Goal: Task Accomplishment & Management: Manage account settings

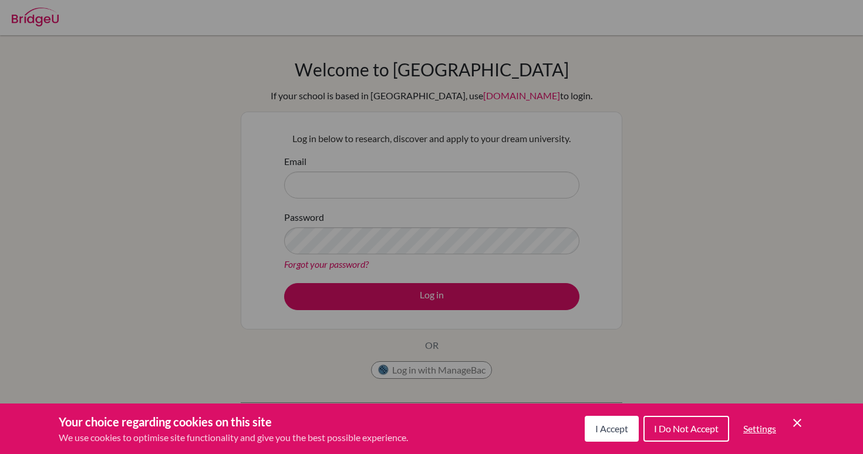
click at [799, 418] on icon "Cookie Control Close Icon" at bounding box center [797, 423] width 14 height 14
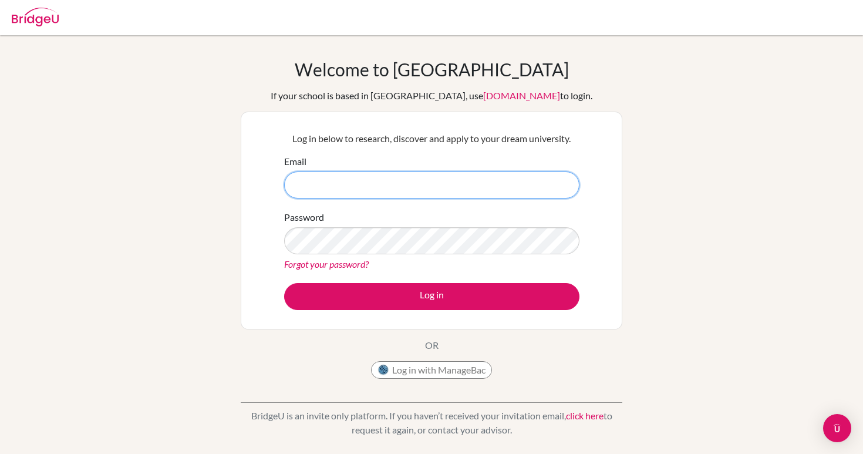
click at [399, 182] on input "Email" at bounding box center [431, 184] width 295 height 27
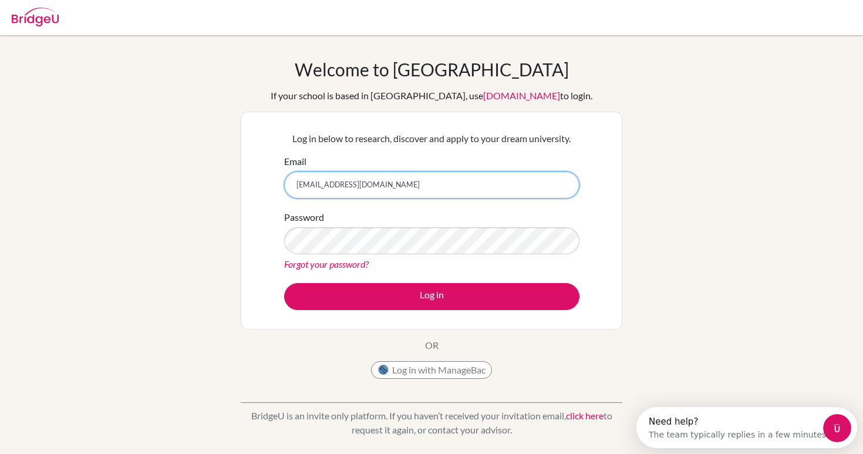
type input "[EMAIL_ADDRESS][DOMAIN_NAME]"
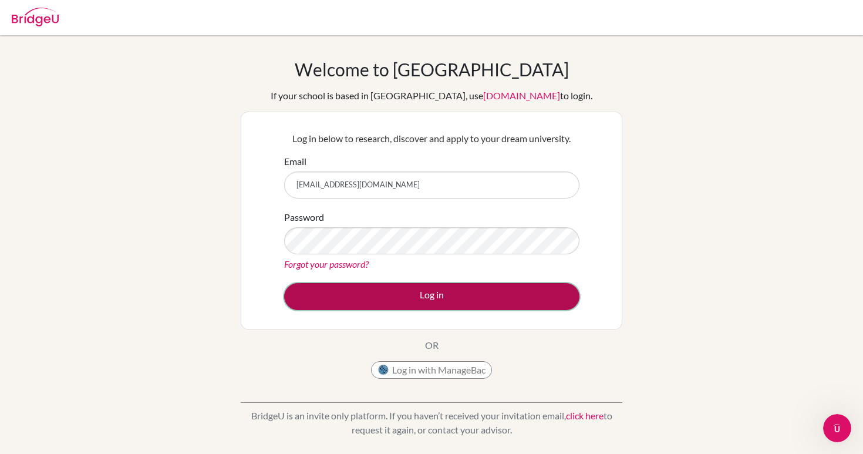
click at [407, 292] on button "Log in" at bounding box center [431, 296] width 295 height 27
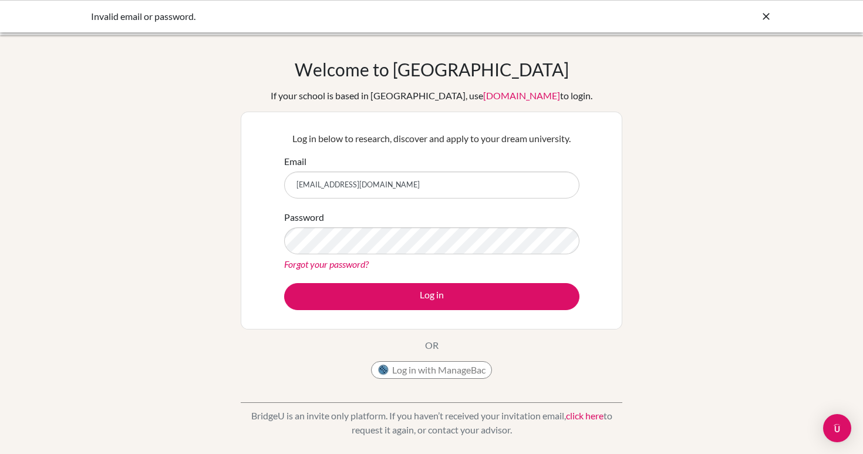
click at [299, 271] on div "Forgot your password?" at bounding box center [431, 264] width 295 height 14
click at [303, 264] on link "Forgot your password?" at bounding box center [326, 263] width 85 height 11
drag, startPoint x: 390, startPoint y: 187, endPoint x: 283, endPoint y: 182, distance: 107.0
click at [283, 182] on div "Log in below to research, discover and apply to your dream university. Email al…" at bounding box center [432, 220] width 310 height 193
type input "a_giacomin-mendez@cds.ed.cr"
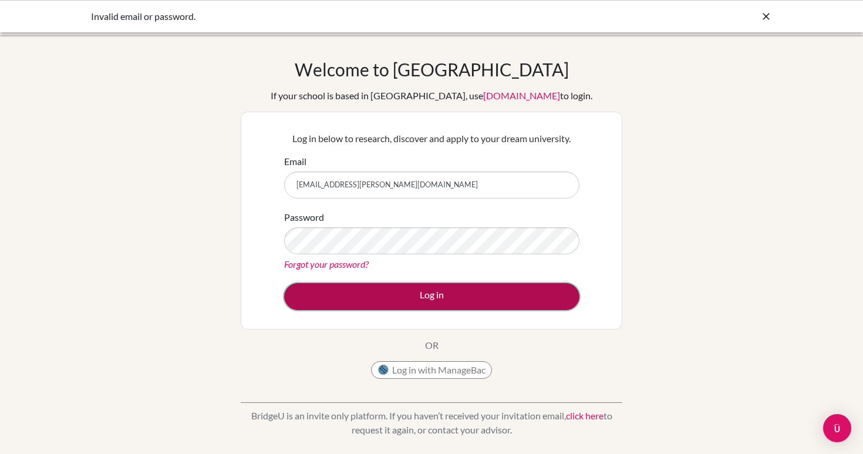
click at [432, 292] on button "Log in" at bounding box center [431, 296] width 295 height 27
